Goal: Information Seeking & Learning: Learn about a topic

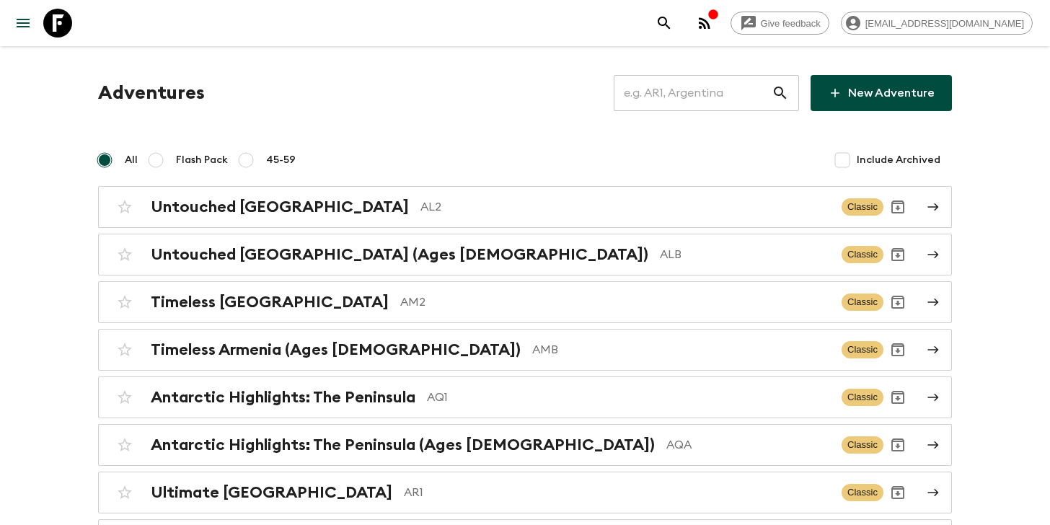
click at [705, 92] on input "text" at bounding box center [693, 93] width 158 height 40
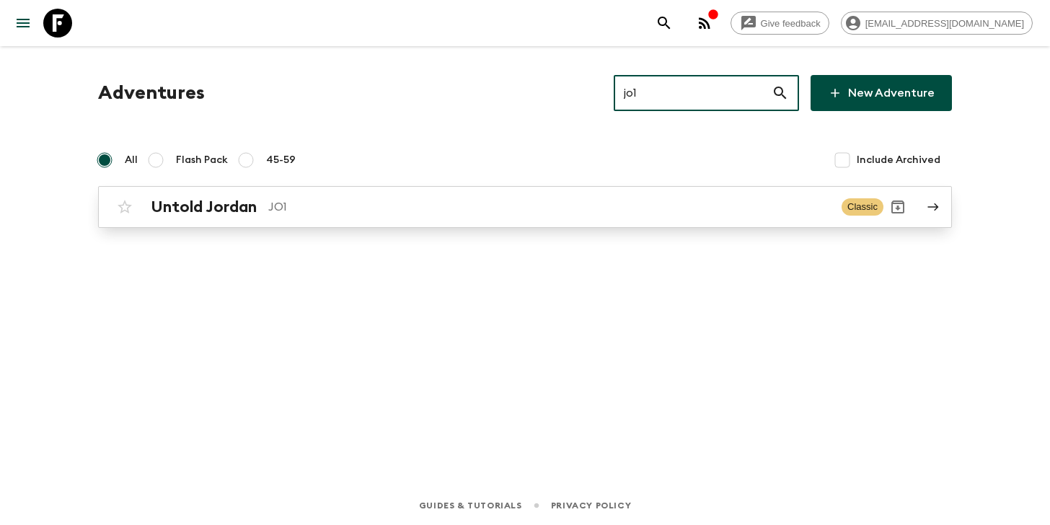
type input "jo1"
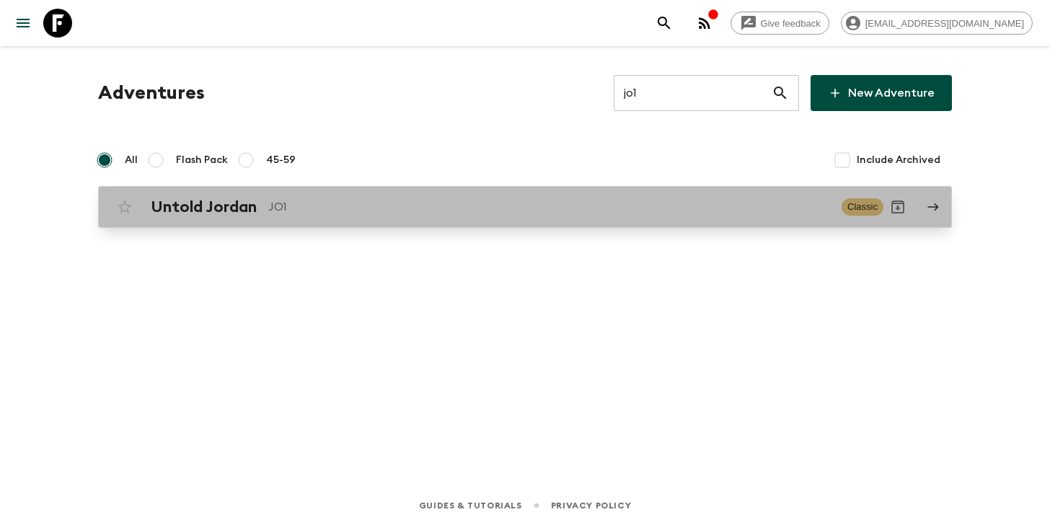
click at [267, 221] on link "Untold Jordan JO1 Classic" at bounding box center [525, 207] width 854 height 42
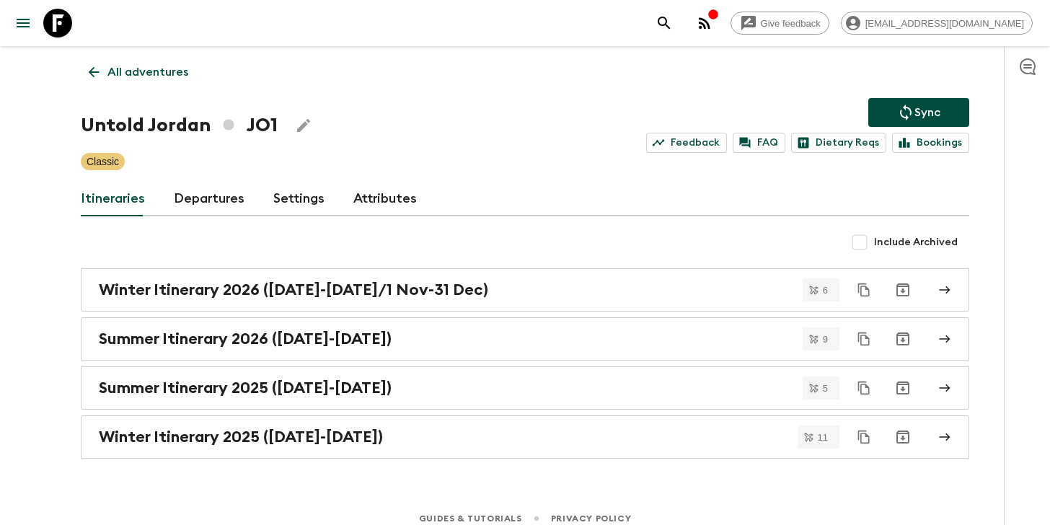
click at [231, 208] on link "Departures" at bounding box center [209, 199] width 71 height 35
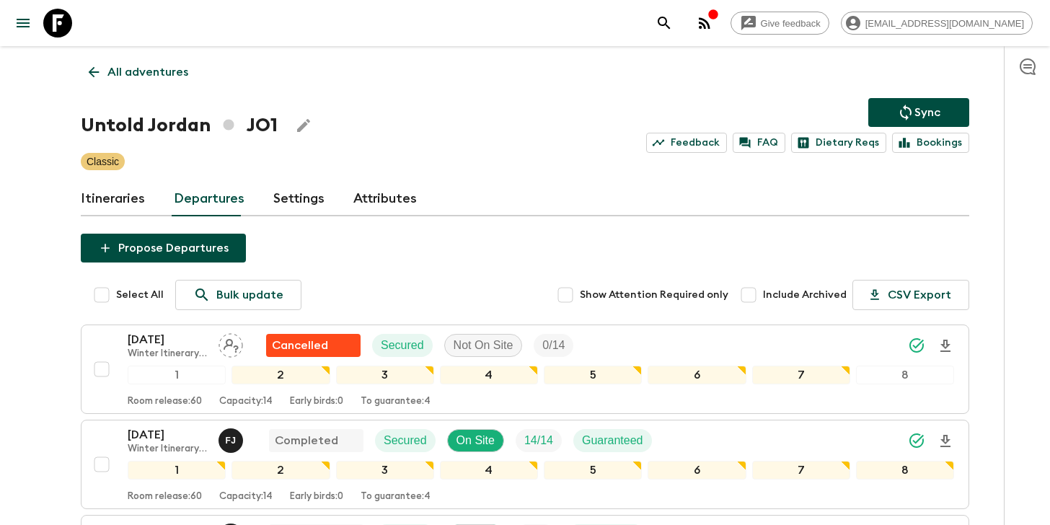
click at [115, 81] on link "All adventures" at bounding box center [138, 72] width 115 height 29
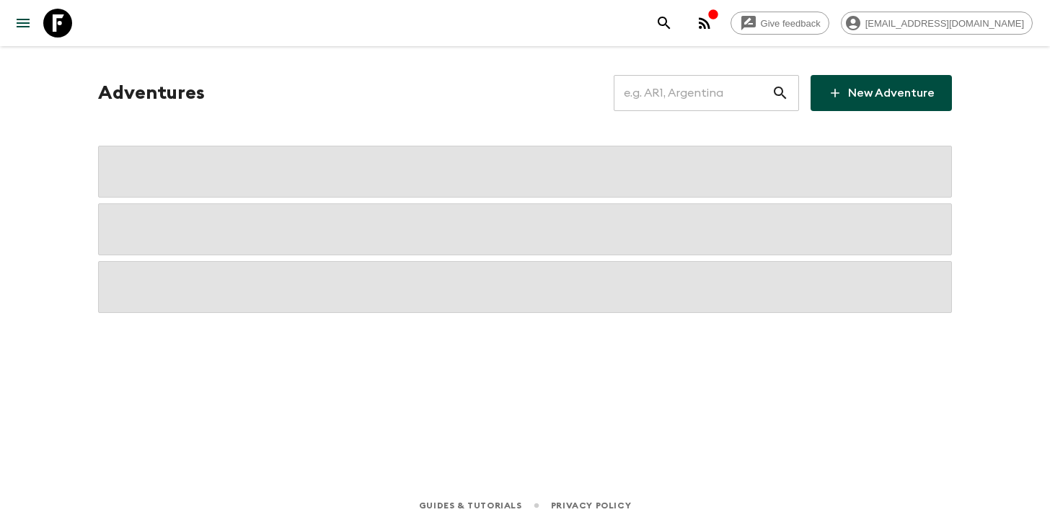
click at [686, 95] on input "text" at bounding box center [693, 93] width 158 height 40
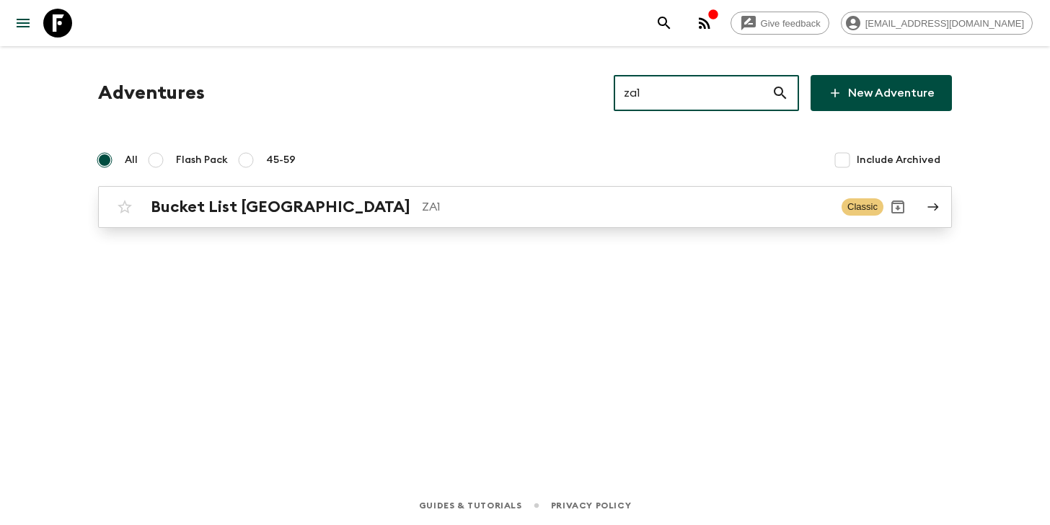
type input "za1"
click at [422, 210] on p "ZA1" at bounding box center [626, 206] width 408 height 17
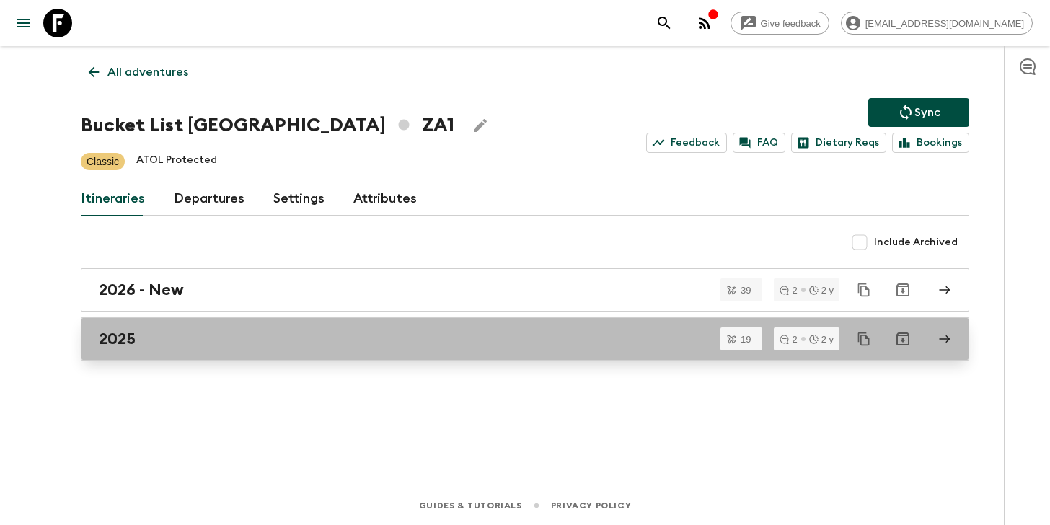
click at [225, 331] on div "2025" at bounding box center [511, 339] width 825 height 19
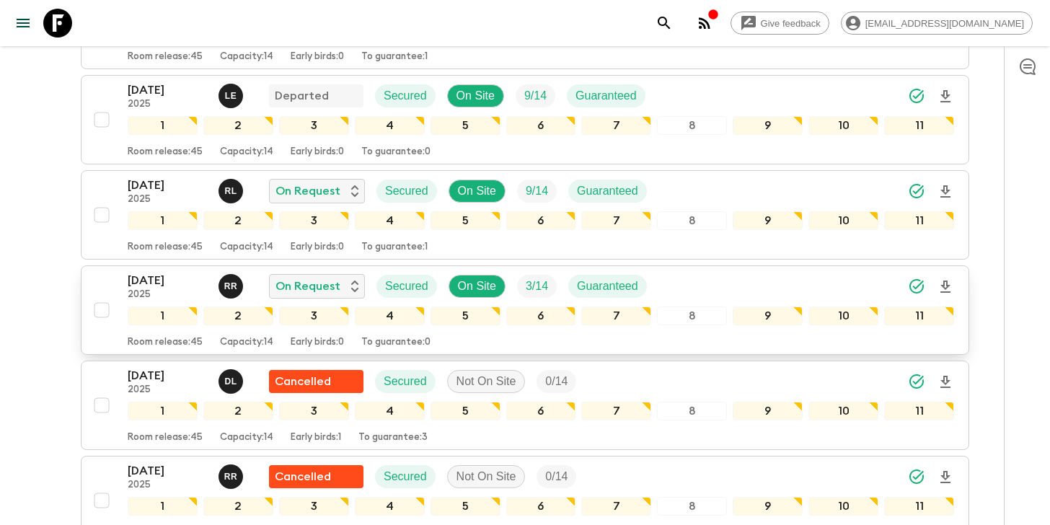
scroll to position [625, 0]
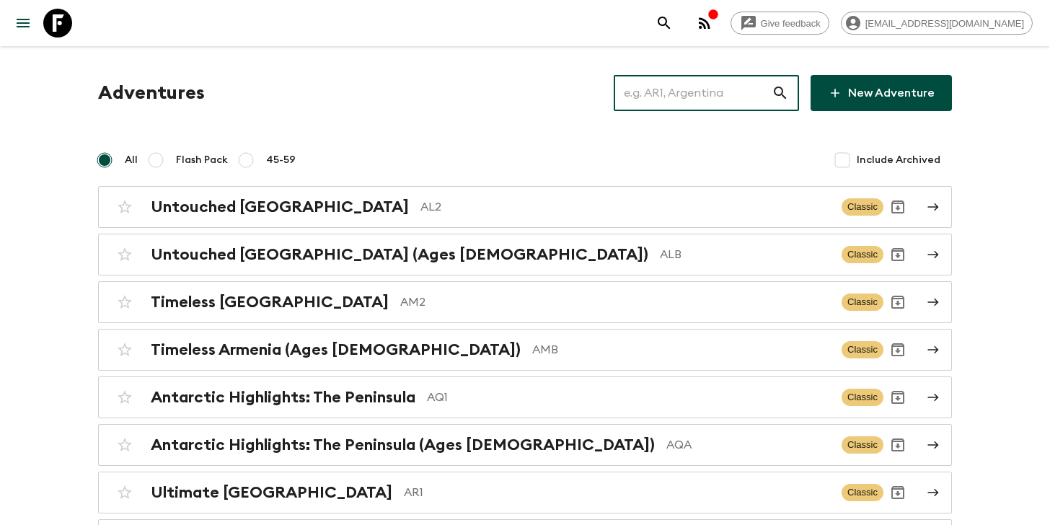
click at [721, 90] on input "text" at bounding box center [693, 93] width 158 height 40
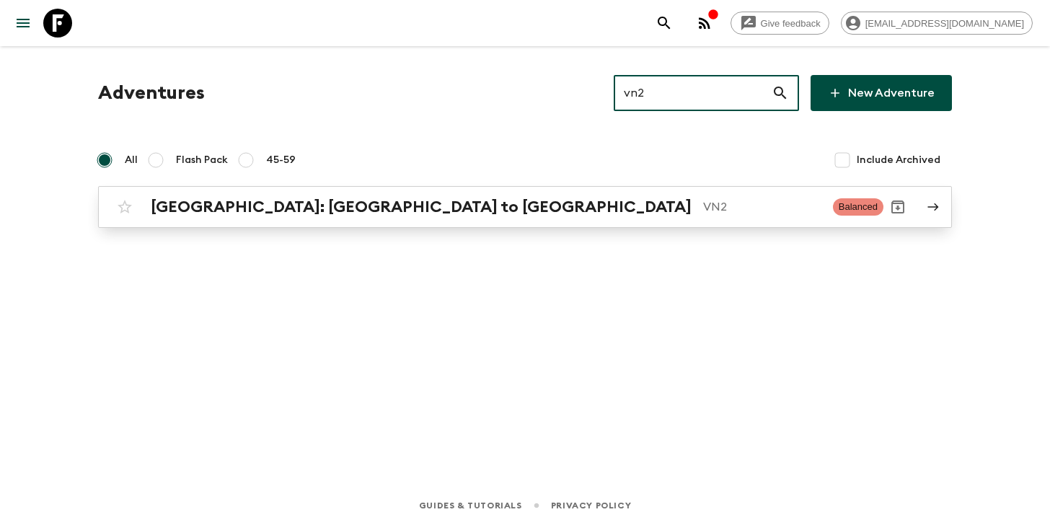
type input "vn2"
click at [395, 216] on div "[GEOGRAPHIC_DATA]: [GEOGRAPHIC_DATA] to Hoi An VN2 Balanced" at bounding box center [496, 207] width 773 height 29
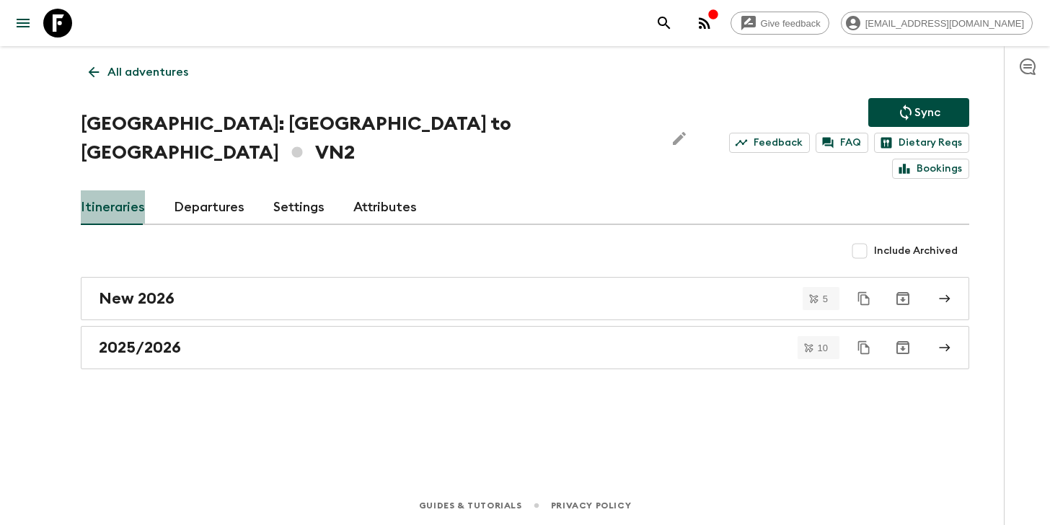
click at [129, 190] on link "Itineraries" at bounding box center [113, 207] width 64 height 35
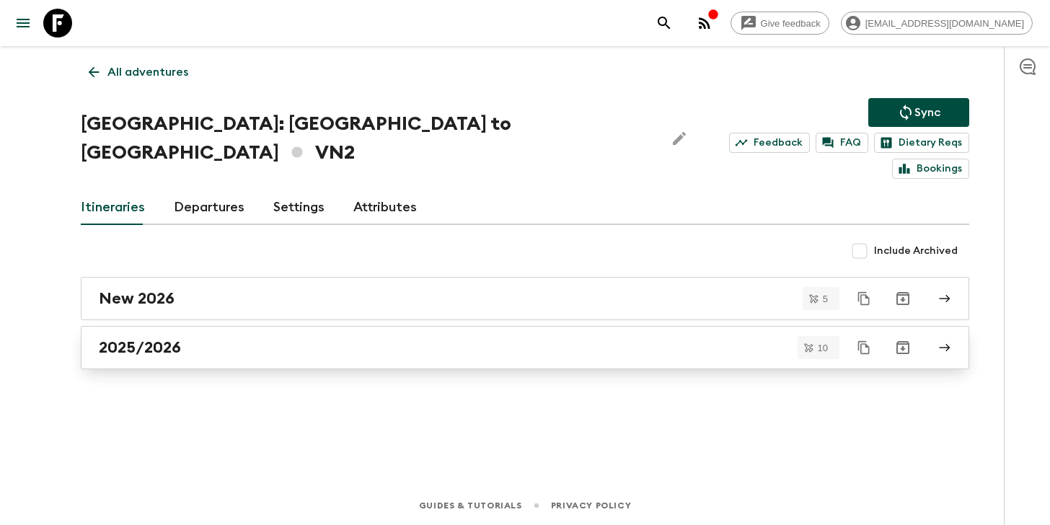
click at [177, 338] on h2 "2025/2026" at bounding box center [140, 347] width 82 height 19
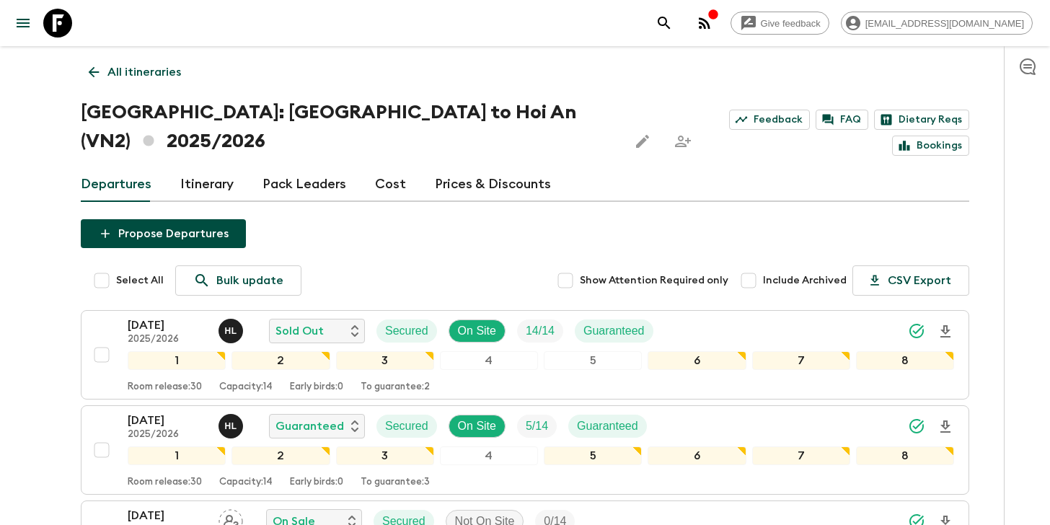
click at [193, 167] on link "Itinerary" at bounding box center [206, 184] width 53 height 35
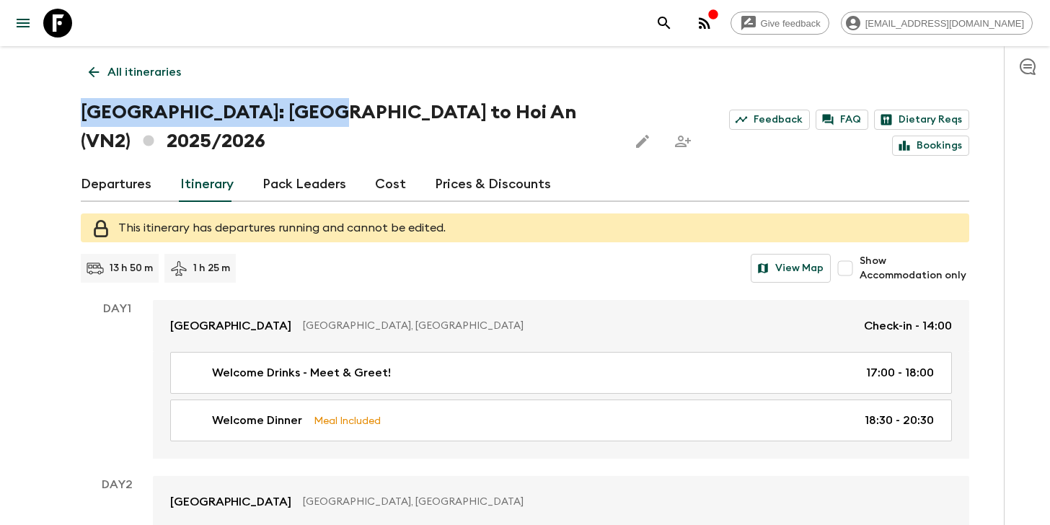
drag, startPoint x: 84, startPoint y: 110, endPoint x: 308, endPoint y: 115, distance: 224.4
click at [308, 115] on h1 "[GEOGRAPHIC_DATA]: [GEOGRAPHIC_DATA] to [GEOGRAPHIC_DATA] (VN2) 2025/2026" at bounding box center [349, 127] width 536 height 58
copy h1 "[GEOGRAPHIC_DATA]: [GEOGRAPHIC_DATA] to [GEOGRAPHIC_DATA]"
click at [128, 167] on link "Departures" at bounding box center [116, 184] width 71 height 35
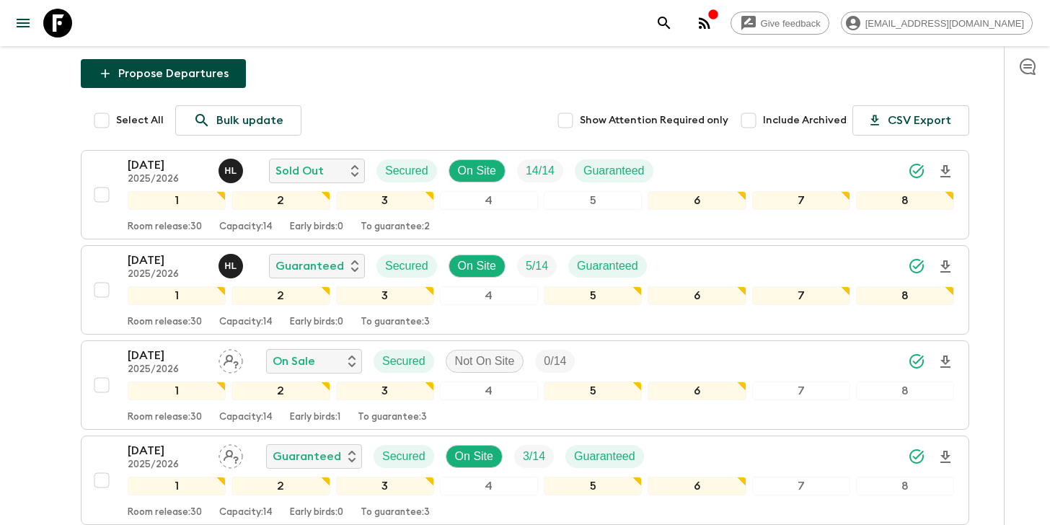
scroll to position [135, 0]
